Goal: Task Accomplishment & Management: Complete application form

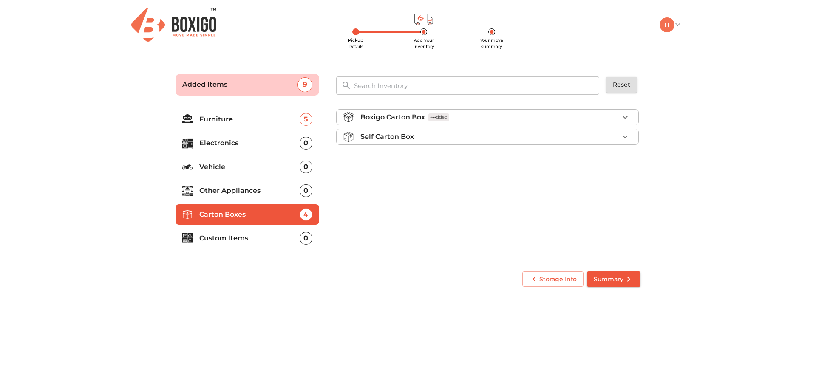
click at [236, 190] on p "Other Appliances" at bounding box center [249, 191] width 100 height 10
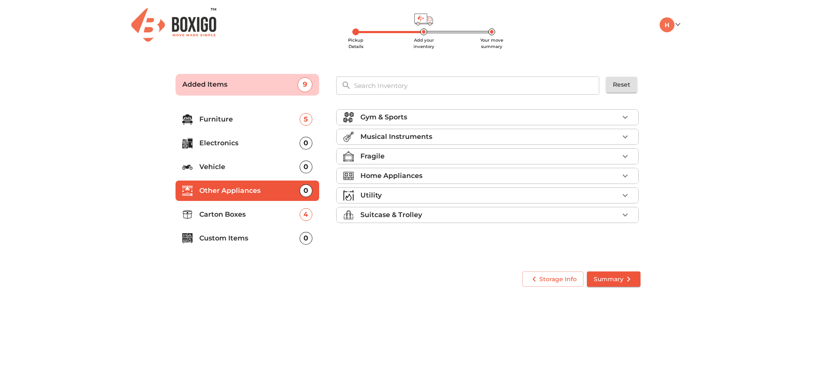
click at [419, 173] on p "Home Appliances" at bounding box center [391, 176] width 62 height 10
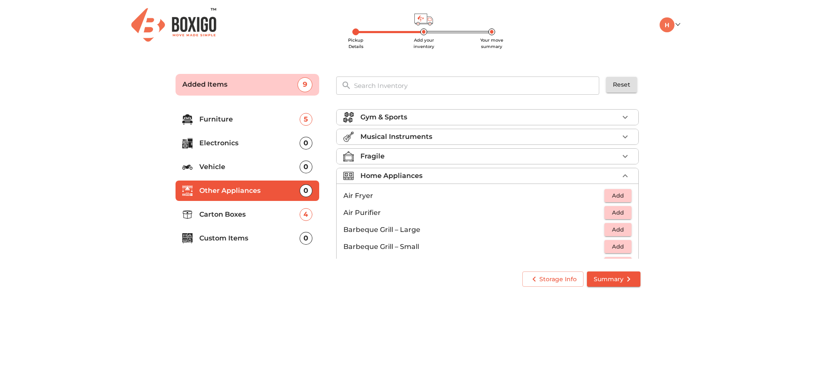
click at [376, 178] on p "Home Appliances" at bounding box center [391, 176] width 62 height 10
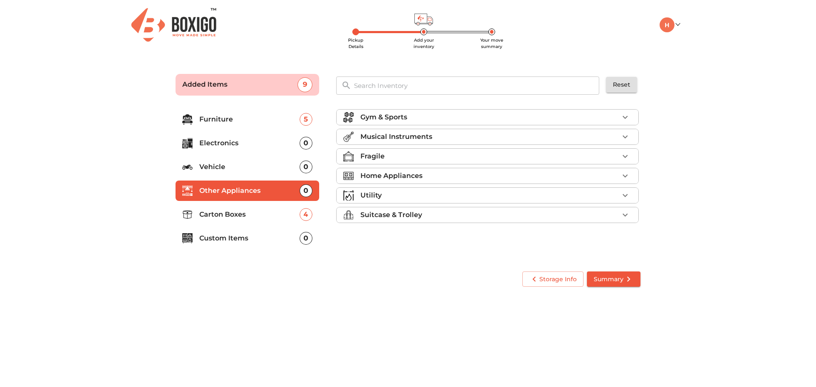
click at [400, 86] on input "text" at bounding box center [477, 86] width 256 height 18
click at [224, 137] on li "Electronics 0" at bounding box center [248, 143] width 144 height 20
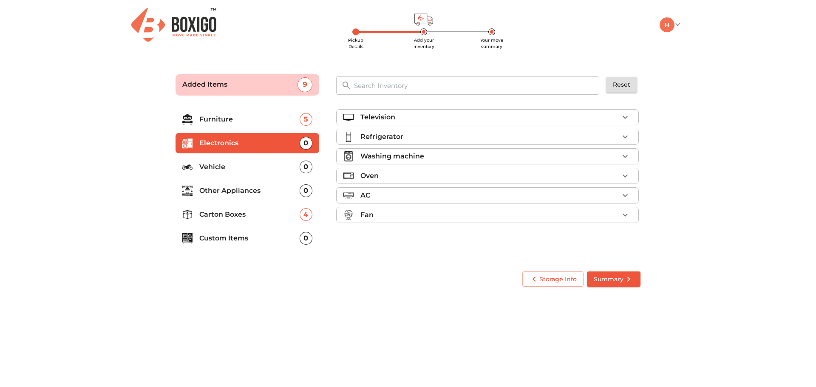
click at [407, 137] on div "Refrigerator" at bounding box center [489, 137] width 258 height 10
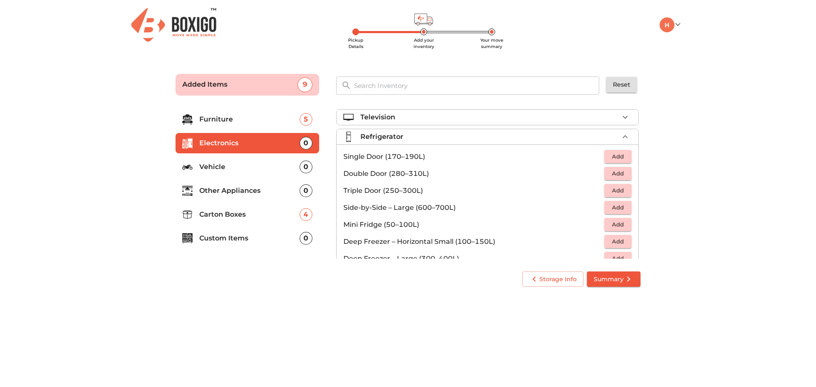
click at [613, 173] on span "Add" at bounding box center [618, 174] width 19 height 10
click at [620, 135] on icon "button" at bounding box center [625, 137] width 10 height 10
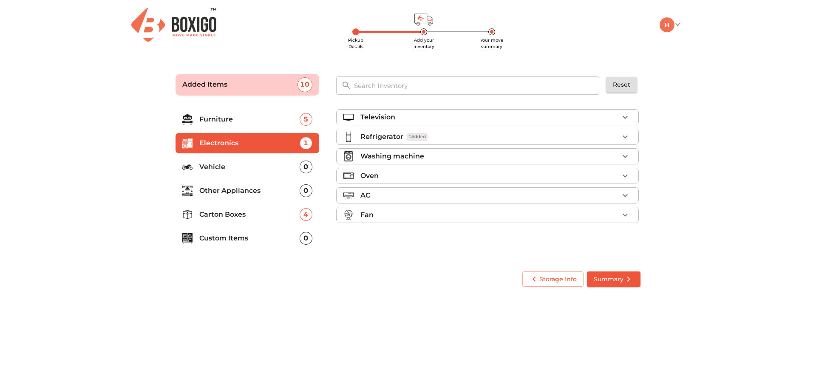
click at [488, 157] on div "Washing machine" at bounding box center [489, 156] width 258 height 10
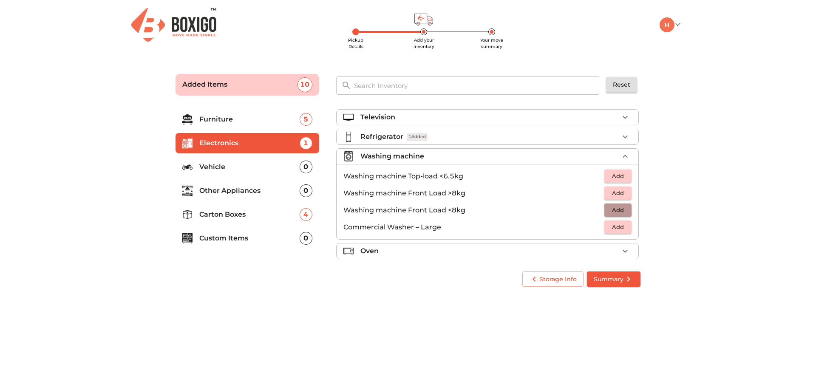
click at [619, 210] on span "Add" at bounding box center [618, 210] width 19 height 10
click at [624, 159] on icon "button" at bounding box center [625, 156] width 10 height 10
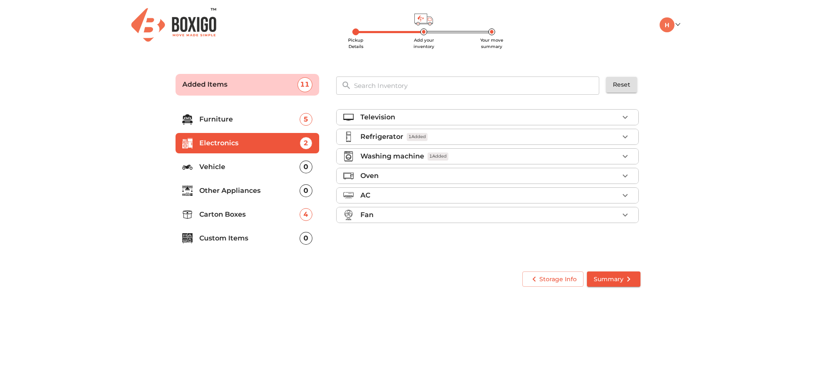
click at [623, 277] on span "Summary" at bounding box center [614, 279] width 40 height 11
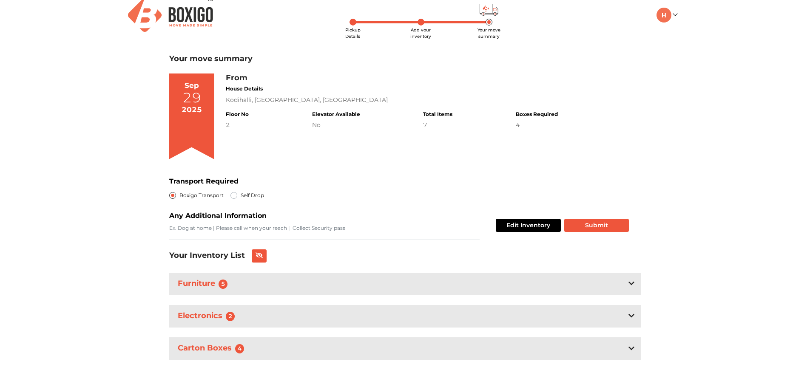
scroll to position [13, 0]
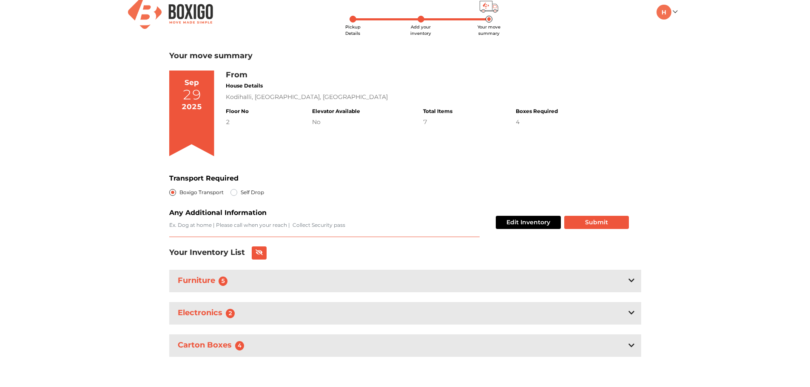
click at [307, 225] on textarea "Transport Required" at bounding box center [324, 229] width 310 height 16
click at [335, 208] on div "Any Additional Information" at bounding box center [324, 222] width 310 height 29
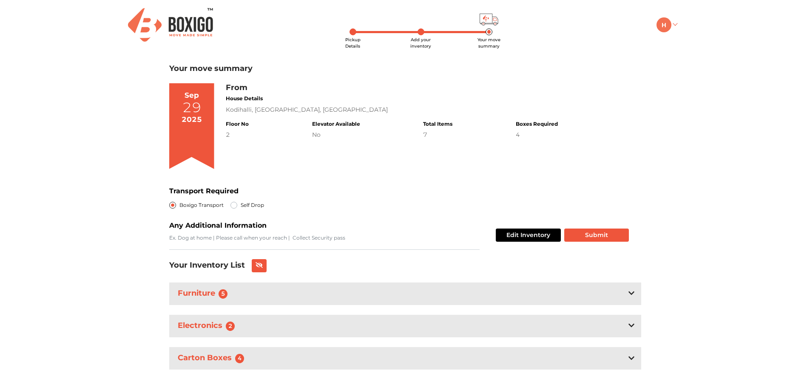
click at [673, 22] on link at bounding box center [666, 24] width 20 height 8
click at [696, 225] on div "Pickup Details Add your inventory Your move summary My Moves My Profile Make Es…" at bounding box center [405, 200] width 810 height 400
click at [678, 24] on div "My Moves My Profile Make Estimate LOGOUT" at bounding box center [636, 24] width 93 height 15
click at [675, 24] on link at bounding box center [666, 24] width 20 height 8
click at [678, 69] on link "Make Estimate" at bounding box center [690, 69] width 68 height 16
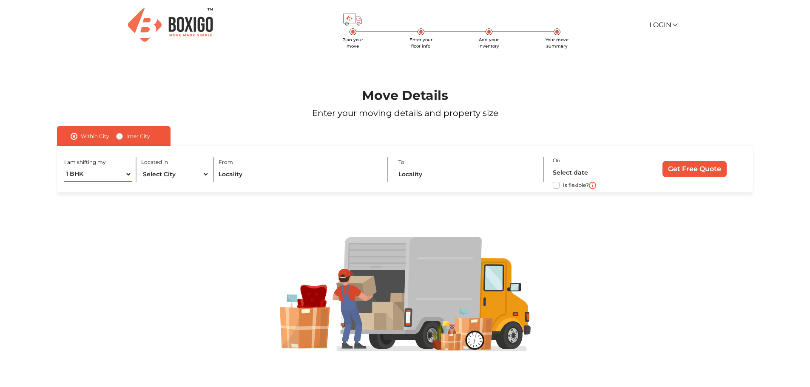
click at [92, 175] on select "1 BHK 2 BHK 3 BHK 3 + BHK FEW ITEMS" at bounding box center [98, 174] width 68 height 15
select select "2 BHK"
click at [64, 167] on select "1 BHK 2 BHK 3 BHK 3 + BHK FEW ITEMS" at bounding box center [98, 174] width 68 height 15
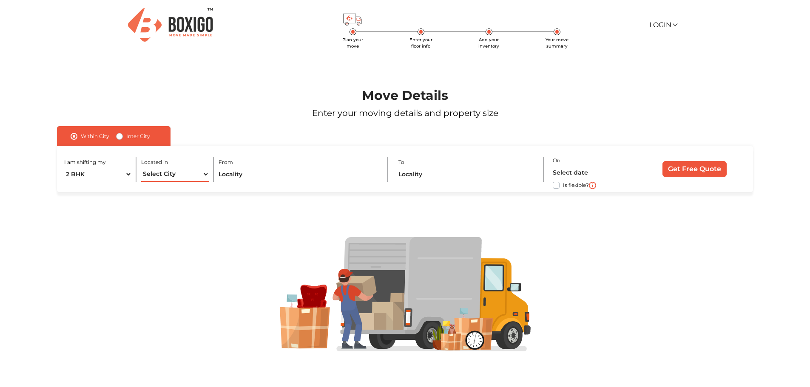
click at [169, 176] on select "Select City [GEOGRAPHIC_DATA] [GEOGRAPHIC_DATA] [GEOGRAPHIC_DATA] [GEOGRAPHIC_D…" at bounding box center [175, 174] width 68 height 15
select select "[GEOGRAPHIC_DATA]"
click at [141, 167] on select "Select City [GEOGRAPHIC_DATA] [GEOGRAPHIC_DATA] [GEOGRAPHIC_DATA] [GEOGRAPHIC_D…" at bounding box center [175, 174] width 68 height 15
click at [259, 174] on input "text" at bounding box center [298, 174] width 159 height 15
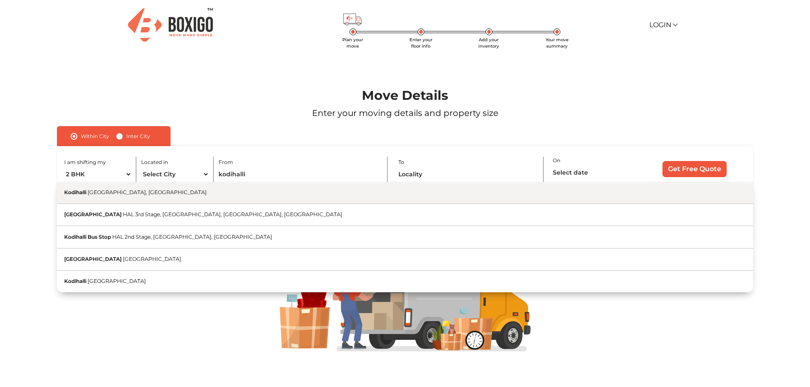
click at [120, 192] on span "[GEOGRAPHIC_DATA], [GEOGRAPHIC_DATA]" at bounding box center [147, 192] width 119 height 6
type input "Kodihalli, [GEOGRAPHIC_DATA], [GEOGRAPHIC_DATA]"
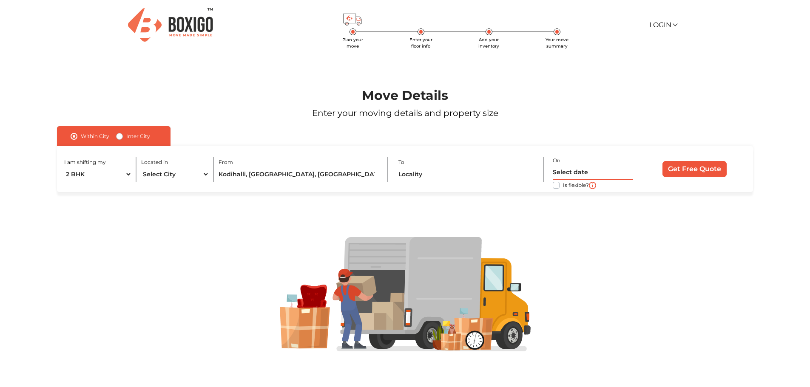
click at [563, 174] on input "text" at bounding box center [593, 172] width 80 height 15
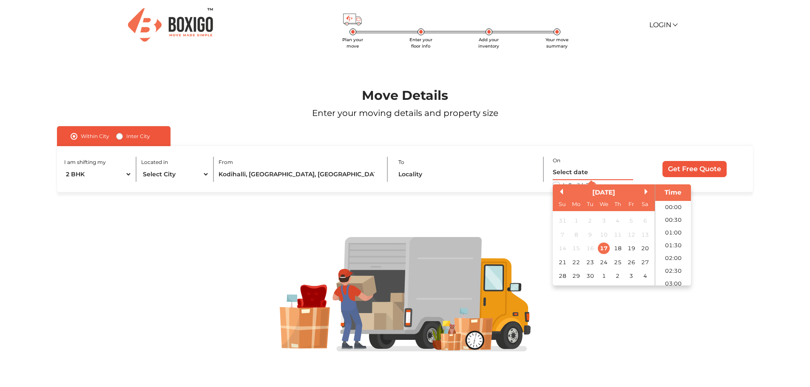
scroll to position [398, 0]
click at [592, 278] on div "30" at bounding box center [589, 275] width 11 height 11
click at [714, 190] on div "I am shifting my 1 BHK 2 BHK 3 BHK 3 + BHK FEW ITEMS Located in Select City [GE…" at bounding box center [404, 169] width 695 height 46
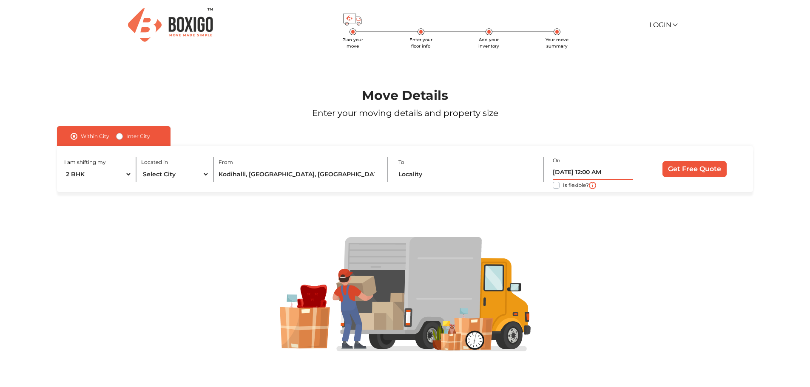
click at [604, 173] on input "[DATE] 12:00 AM" at bounding box center [593, 172] width 80 height 15
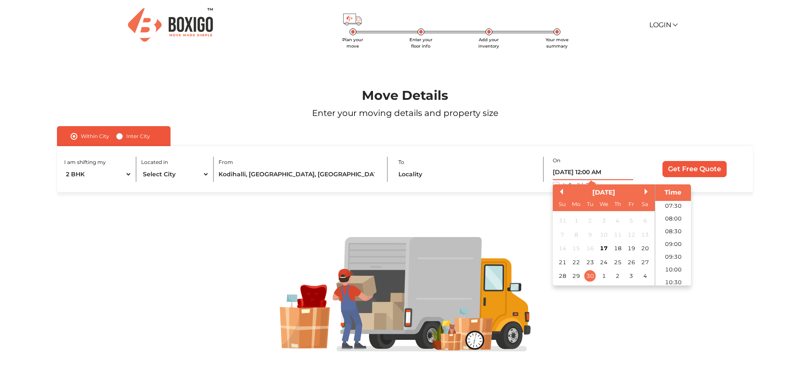
scroll to position [213, 0]
click at [672, 250] on li "10:00" at bounding box center [673, 250] width 36 height 13
type input "[DATE] 10:00 AM"
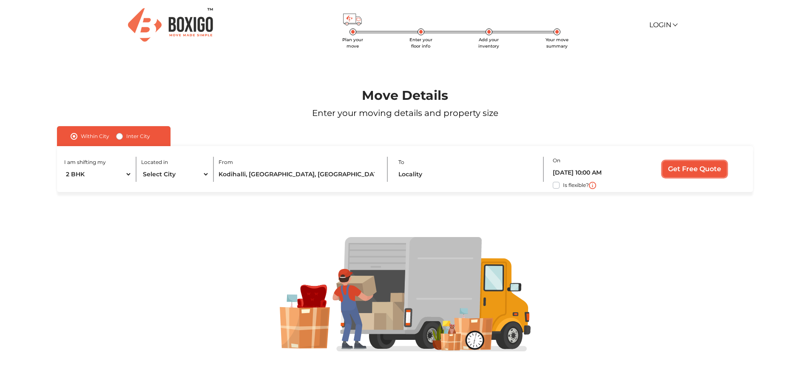
click at [696, 166] on input "Get Free Quote" at bounding box center [694, 169] width 64 height 16
click at [415, 170] on input "text" at bounding box center [466, 174] width 136 height 15
